Goal: Find specific page/section: Find specific page/section

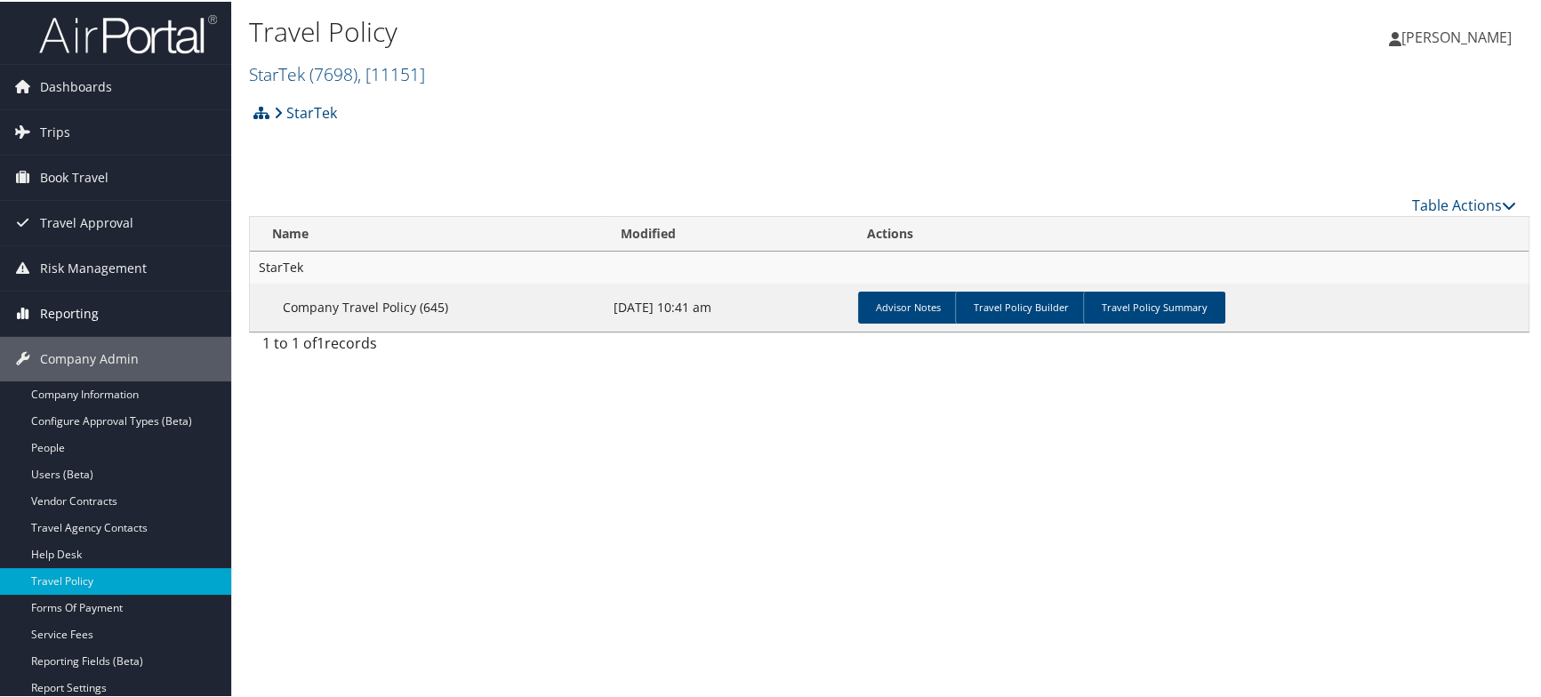
click at [68, 299] on span "Reporting" at bounding box center [69, 312] width 59 height 44
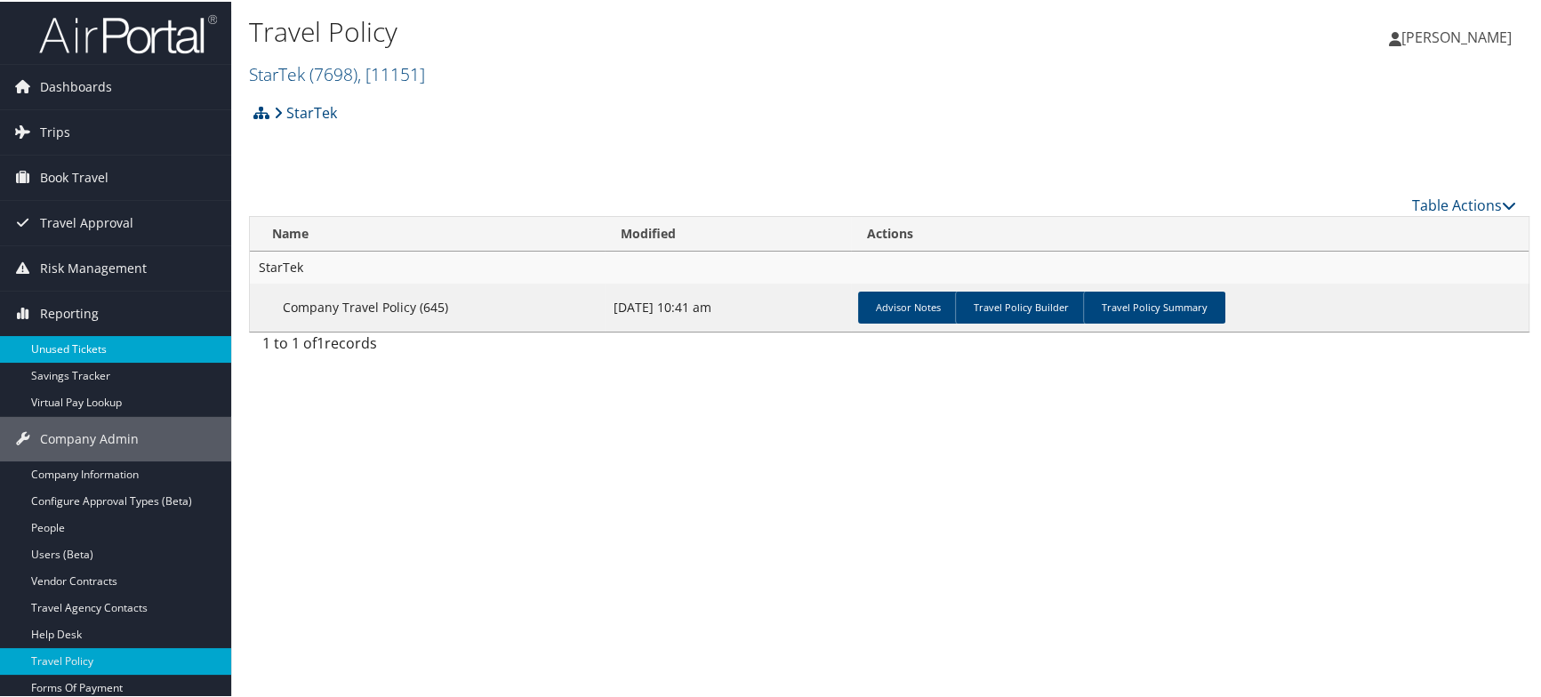
click at [60, 341] on link "Unused Tickets" at bounding box center [115, 347] width 231 height 27
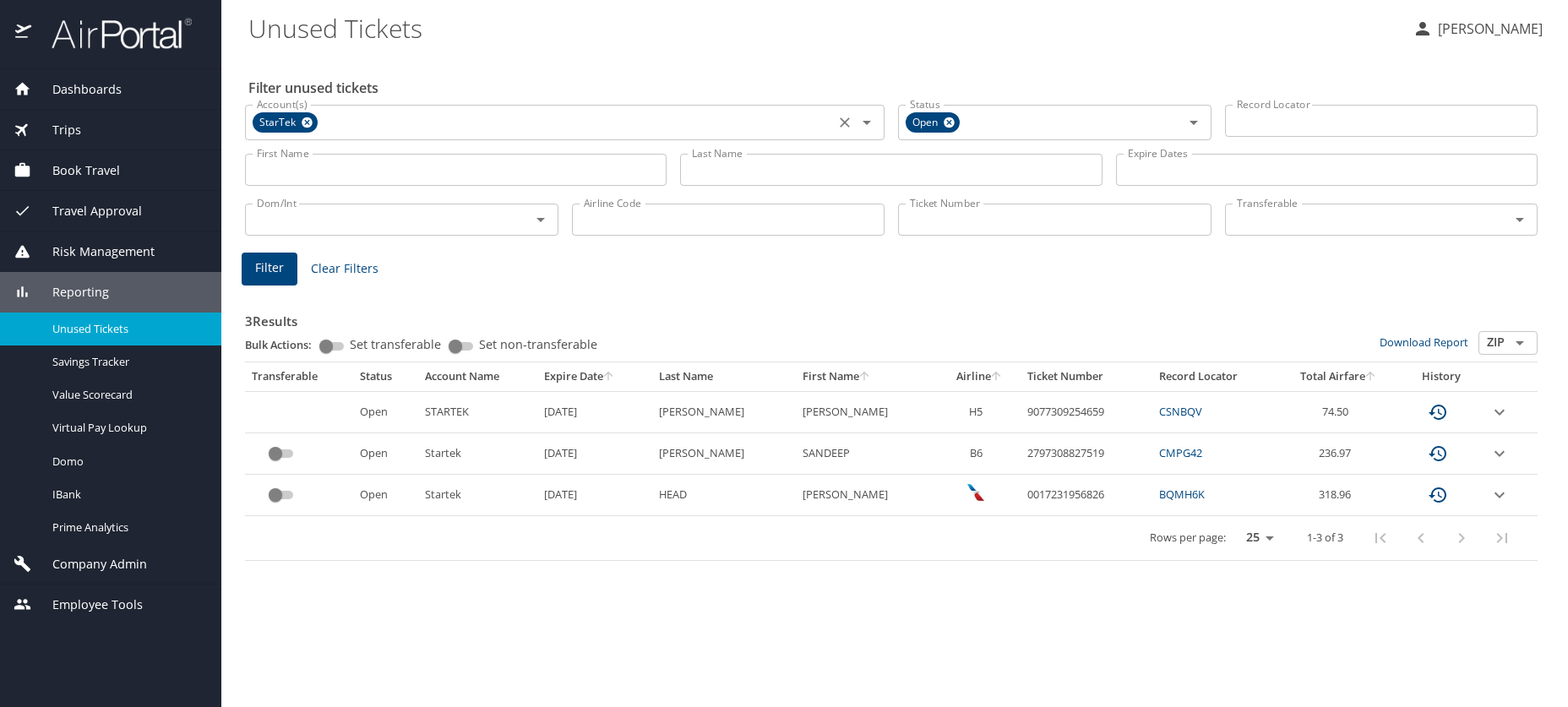
click at [307, 125] on icon at bounding box center [307, 124] width 11 height 11
click at [290, 158] on input "First Name" at bounding box center [456, 170] width 422 height 32
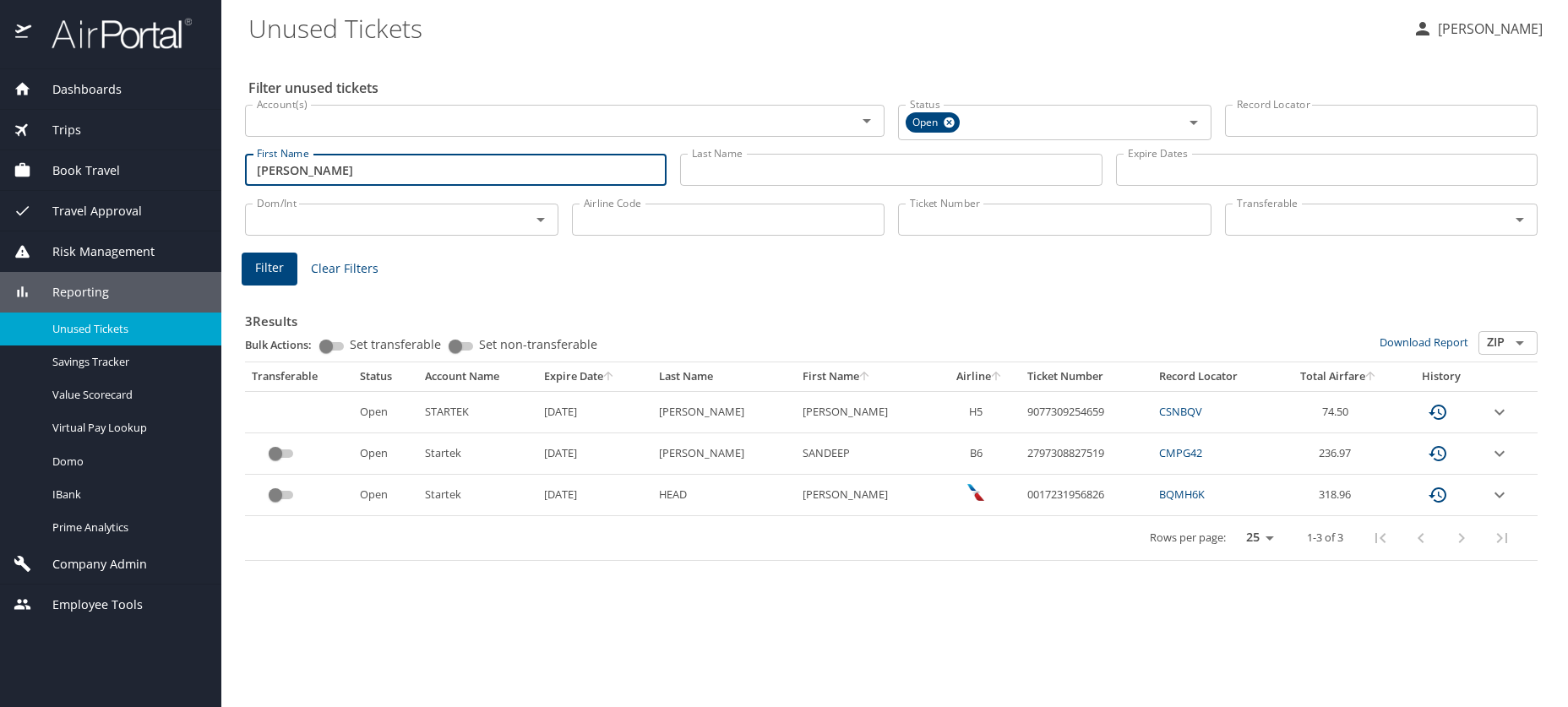
type input "marissa"
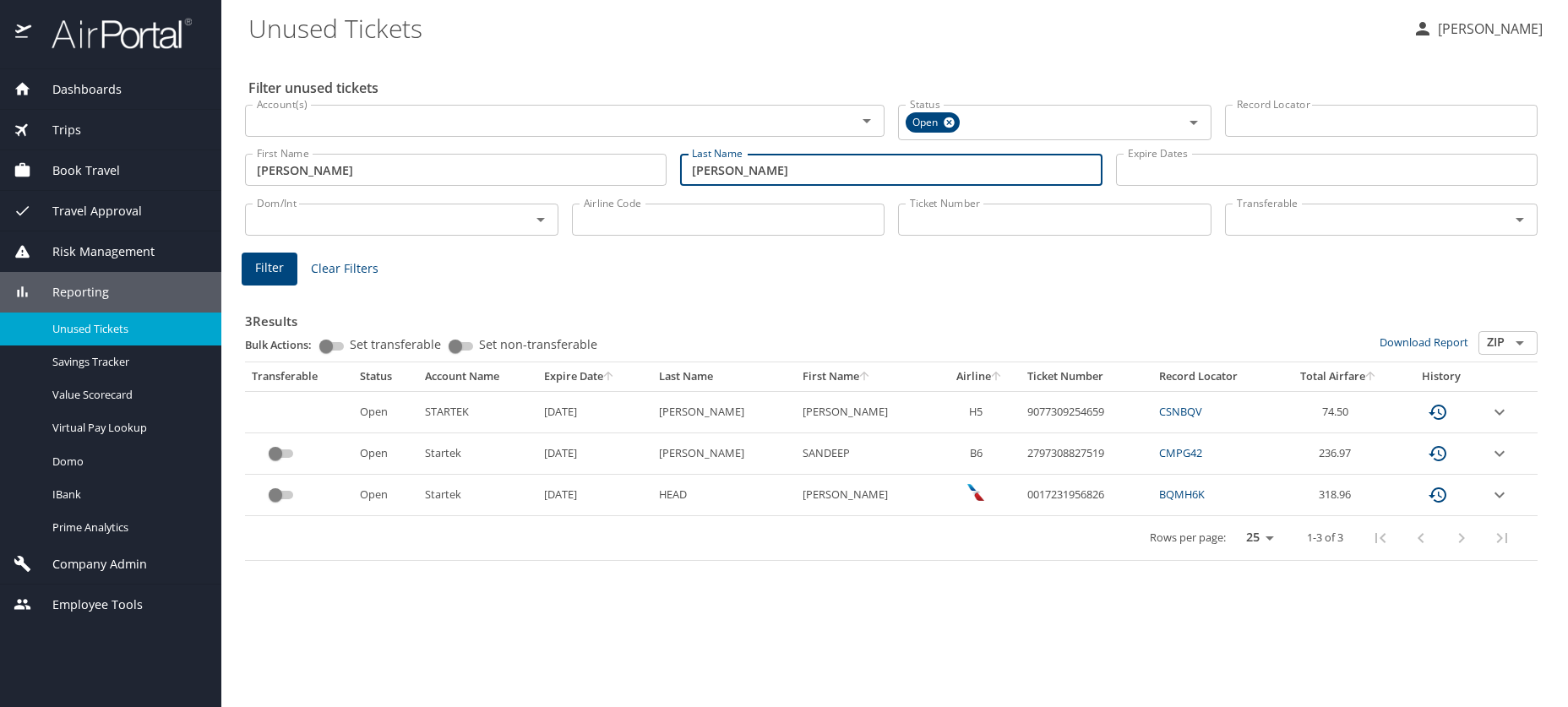
type input "allen"
click at [276, 260] on span "Filter" at bounding box center [270, 268] width 28 height 21
